Goal: Transaction & Acquisition: Purchase product/service

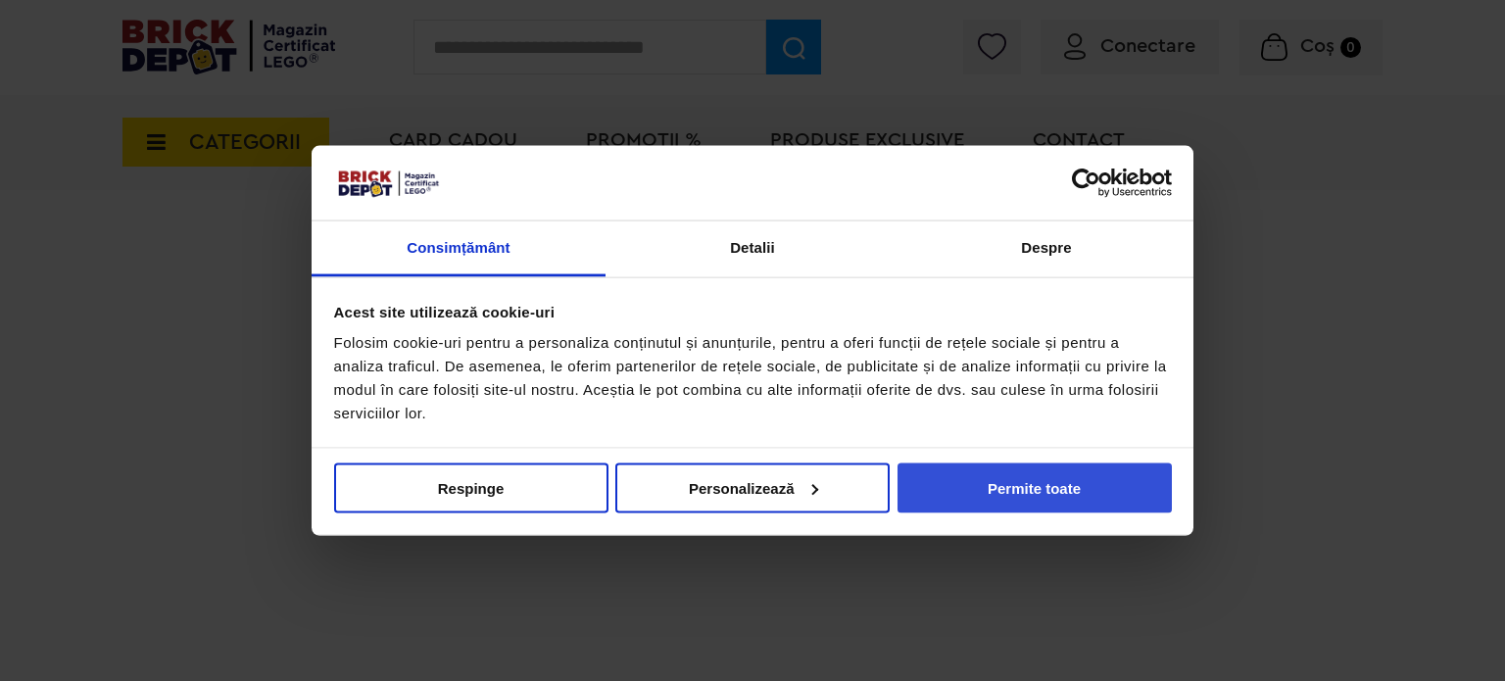
click at [1059, 489] on button "Permite toate" at bounding box center [1034, 487] width 274 height 50
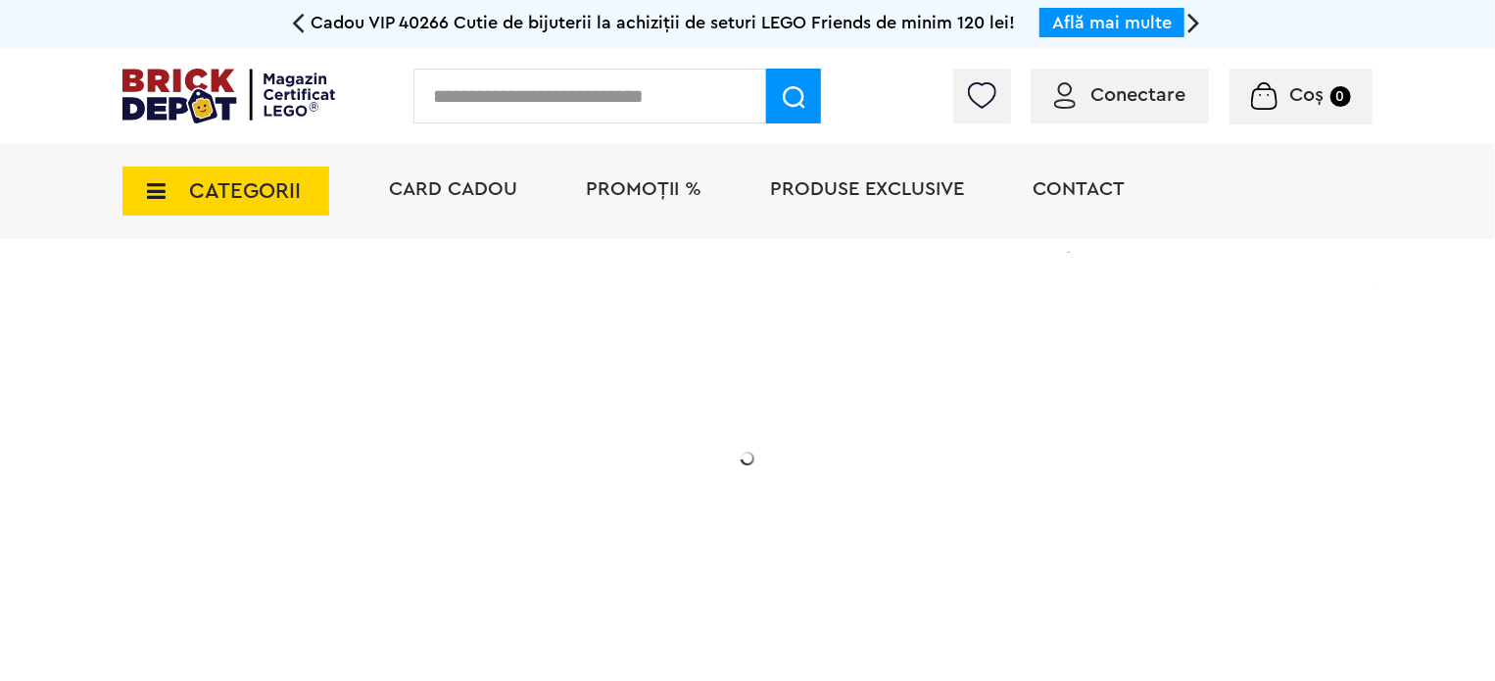
click at [513, 106] on input "text" at bounding box center [589, 96] width 353 height 55
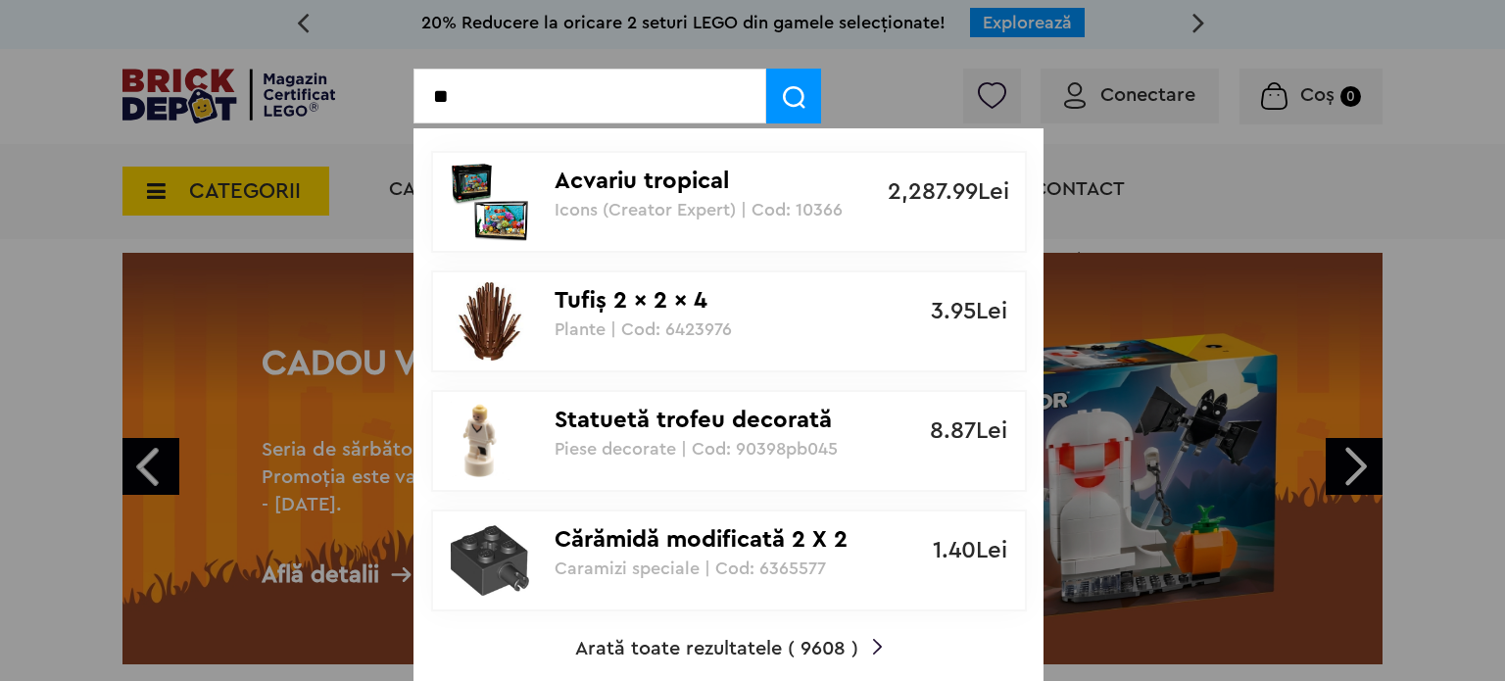
type input "*"
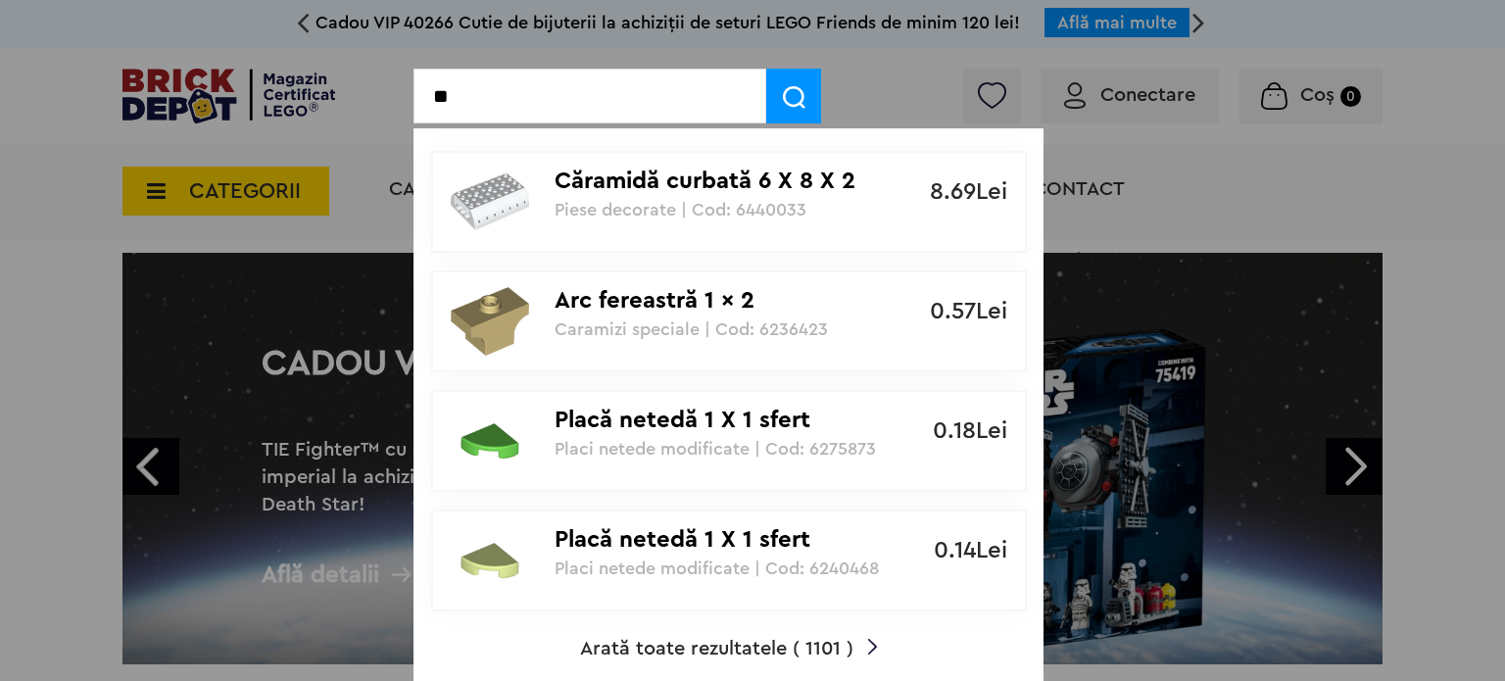
type input "*"
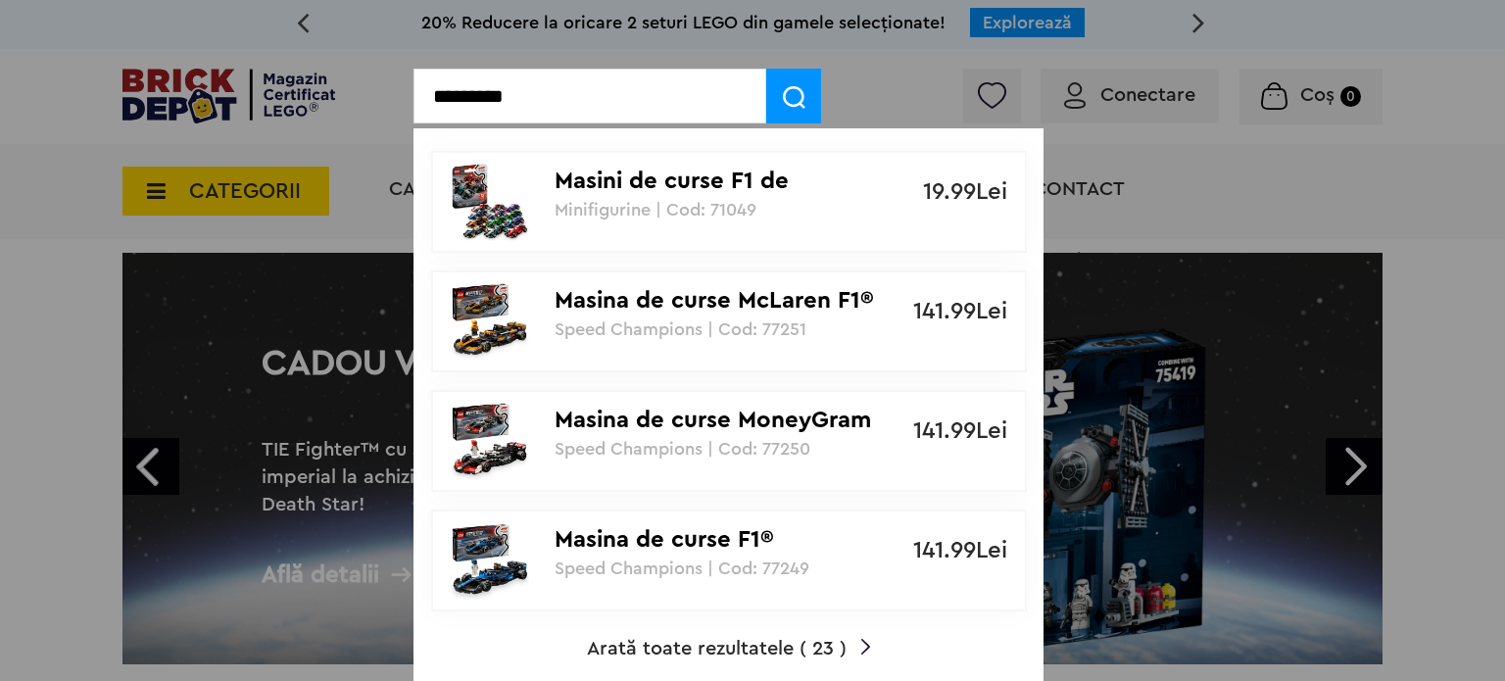
type input "*********"
click at [803, 86] on img at bounding box center [794, 97] width 23 height 23
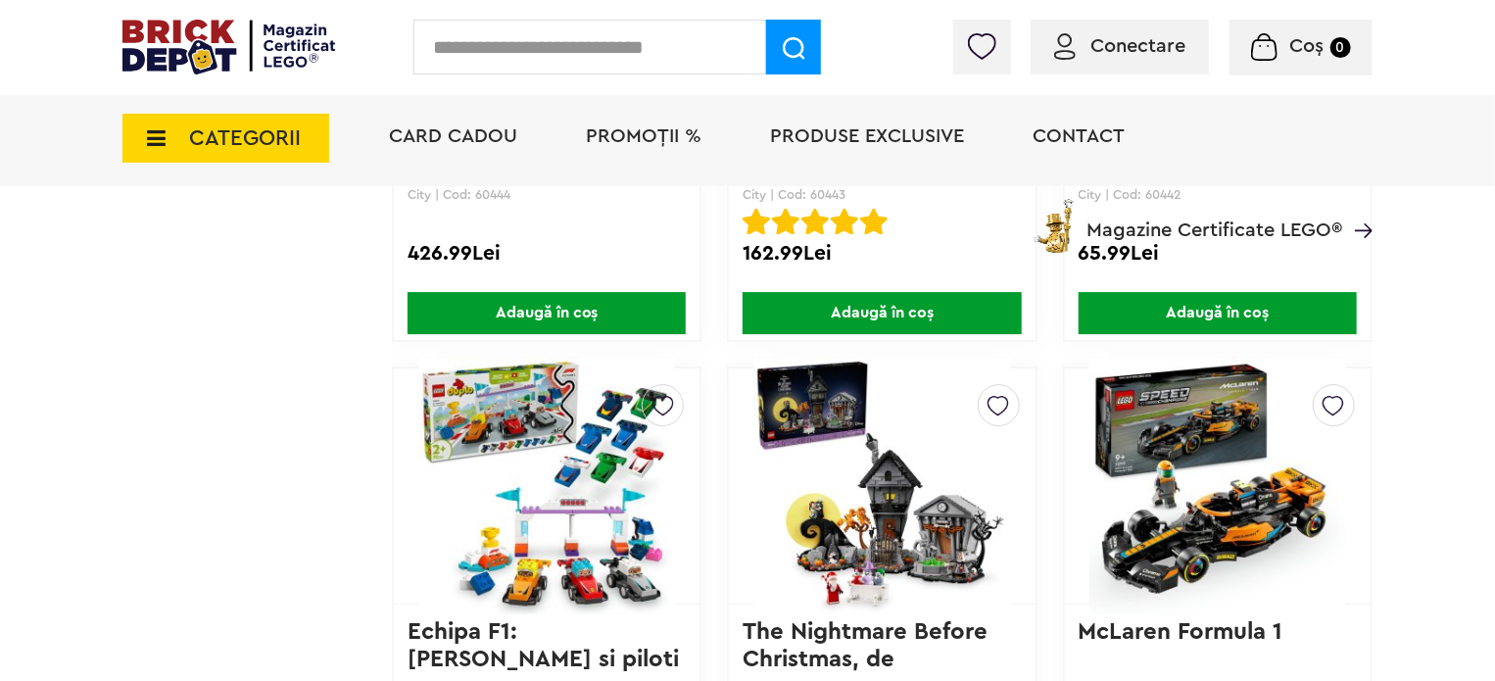
scroll to position [3037, 0]
